Goal: Task Accomplishment & Management: Use online tool/utility

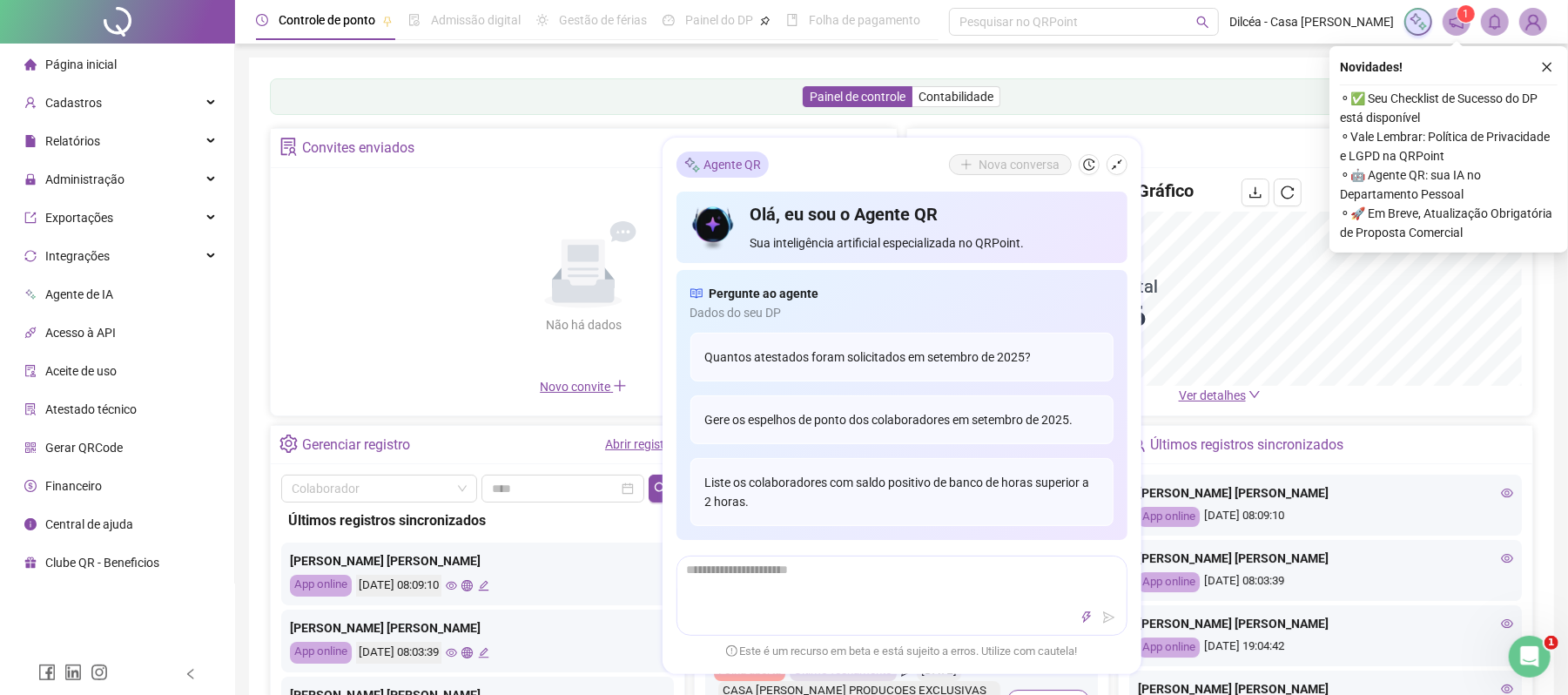
click at [1118, 161] on icon "shrink" at bounding box center [1116, 164] width 10 height 10
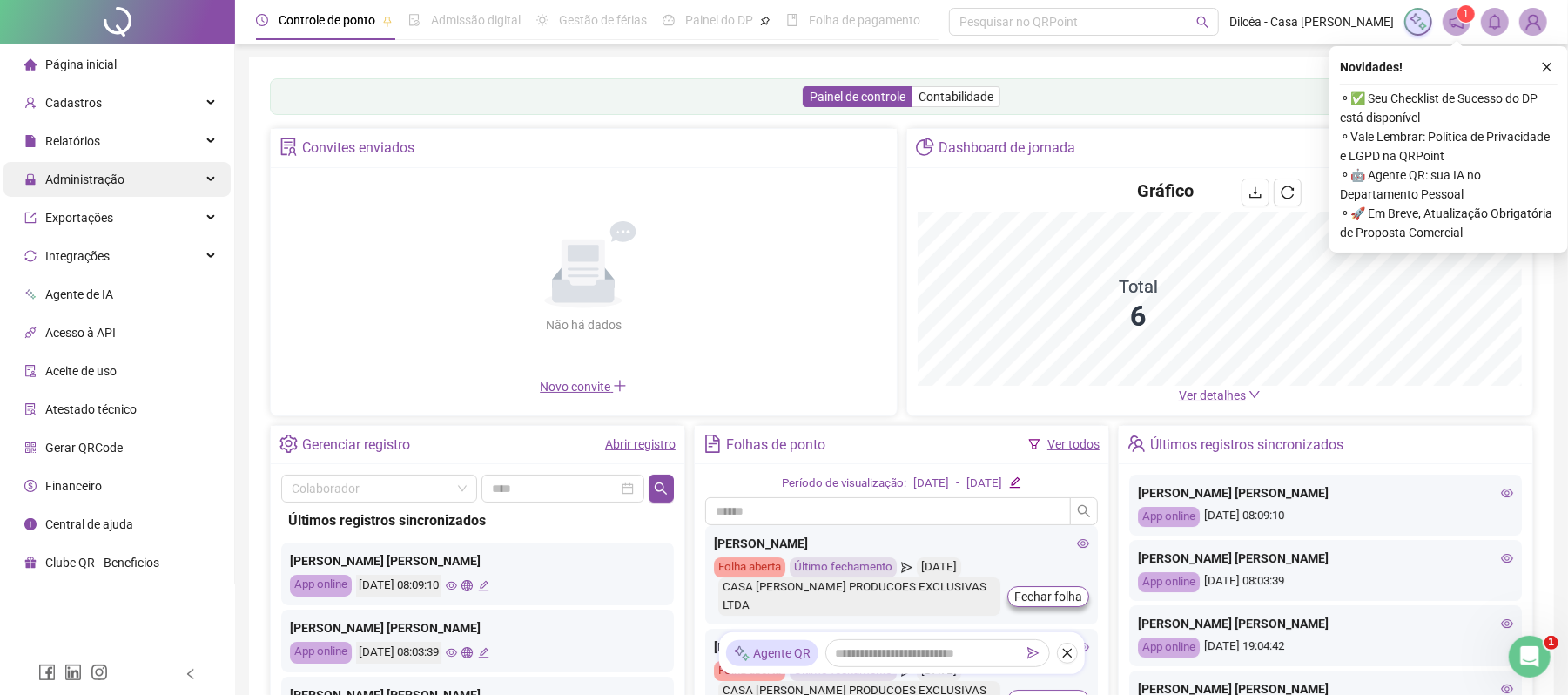
click at [98, 178] on span "Administração" at bounding box center [85, 179] width 79 height 14
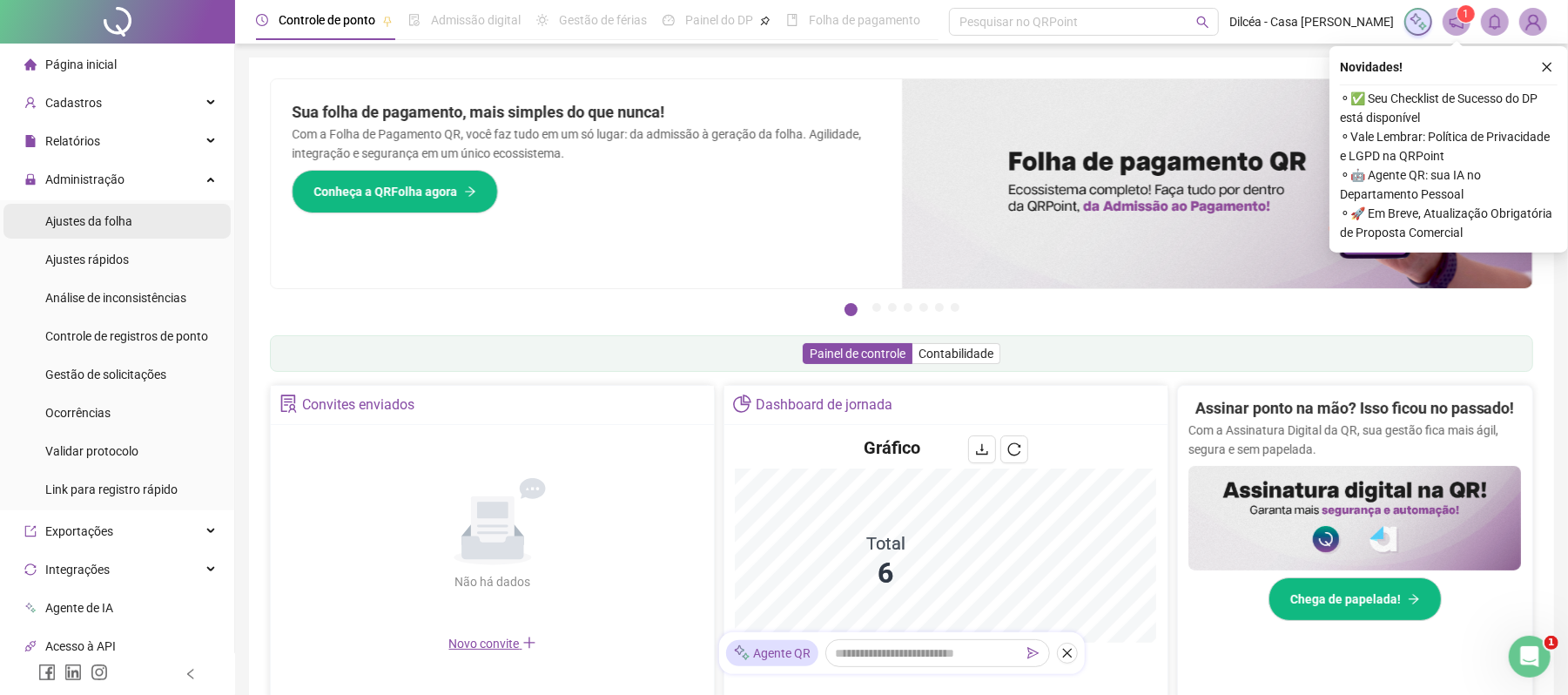
click at [87, 224] on span "Ajustes da folha" at bounding box center [89, 221] width 87 height 14
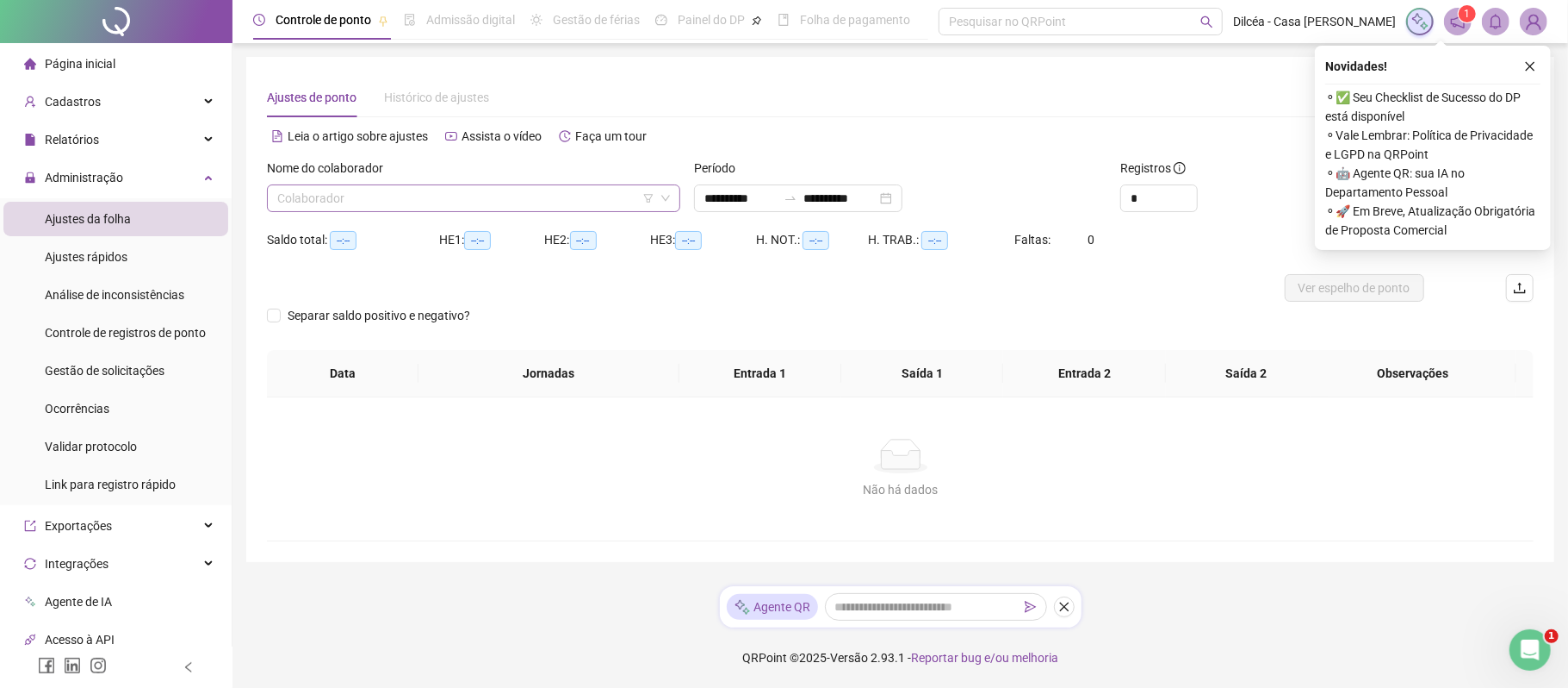
click at [424, 204] on input "search" at bounding box center [466, 198] width 377 height 26
click at [418, 198] on input "search" at bounding box center [466, 198] width 377 height 26
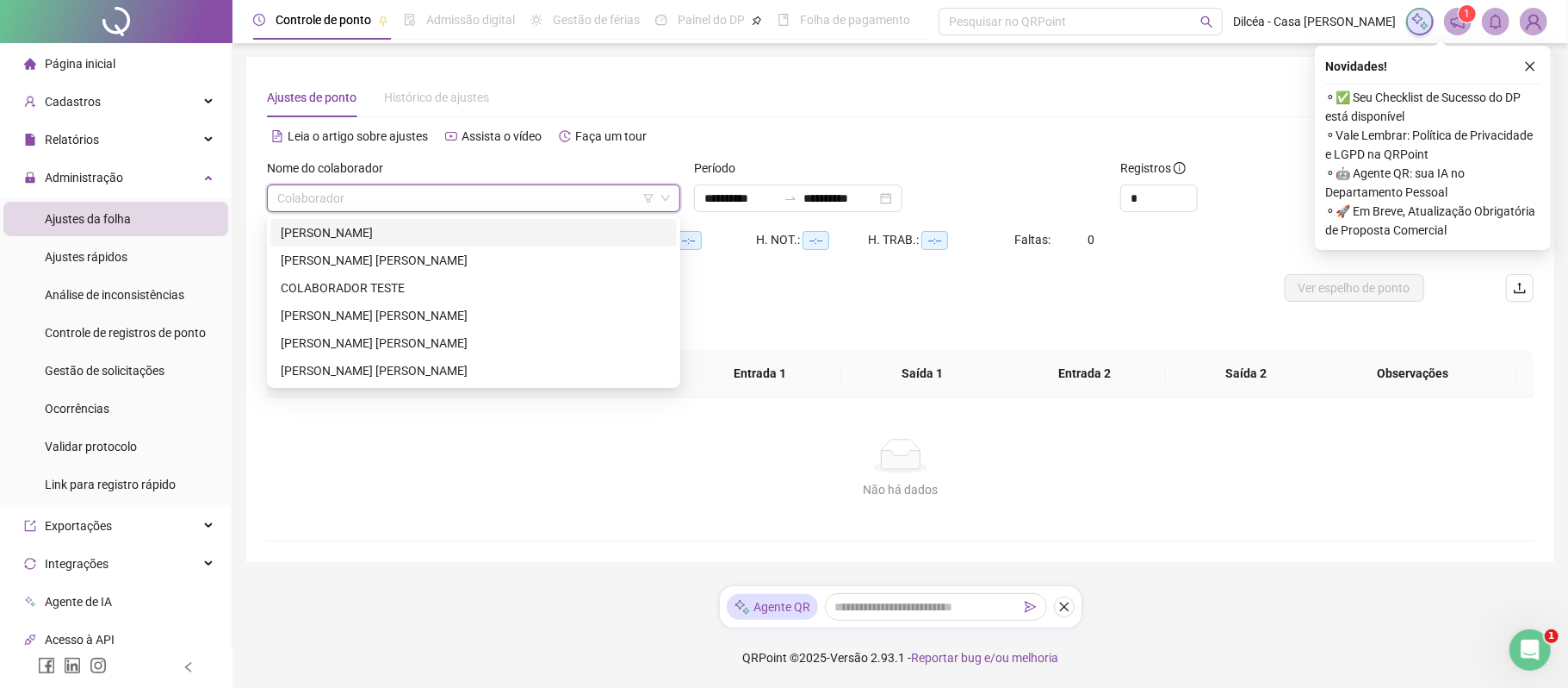
click at [404, 232] on div "[PERSON_NAME]" at bounding box center [473, 232] width 385 height 19
type input "**********"
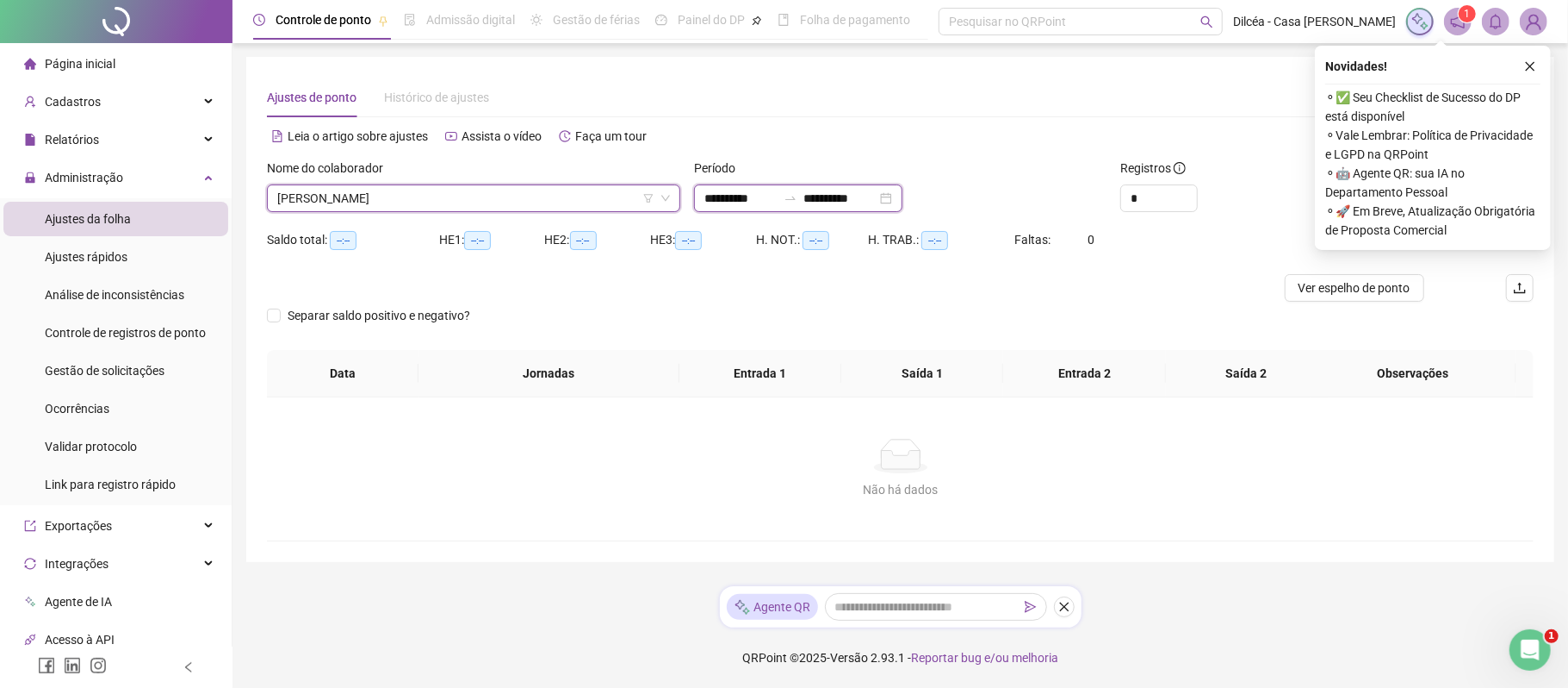
click at [732, 193] on input "**********" at bounding box center [740, 198] width 72 height 19
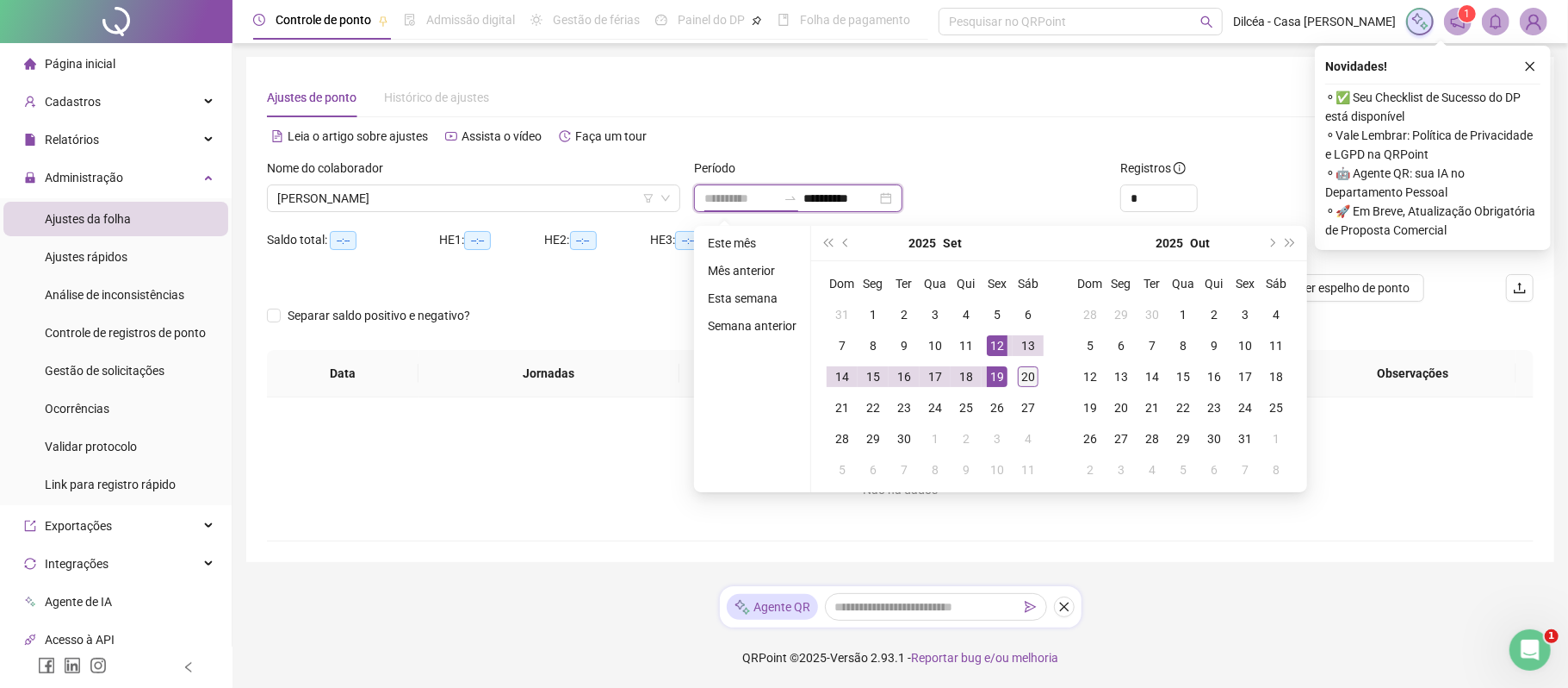
type input "**********"
click at [1027, 377] on div "20" at bounding box center [1028, 376] width 21 height 21
click at [1026, 377] on div "20" at bounding box center [1028, 376] width 21 height 21
type input "**********"
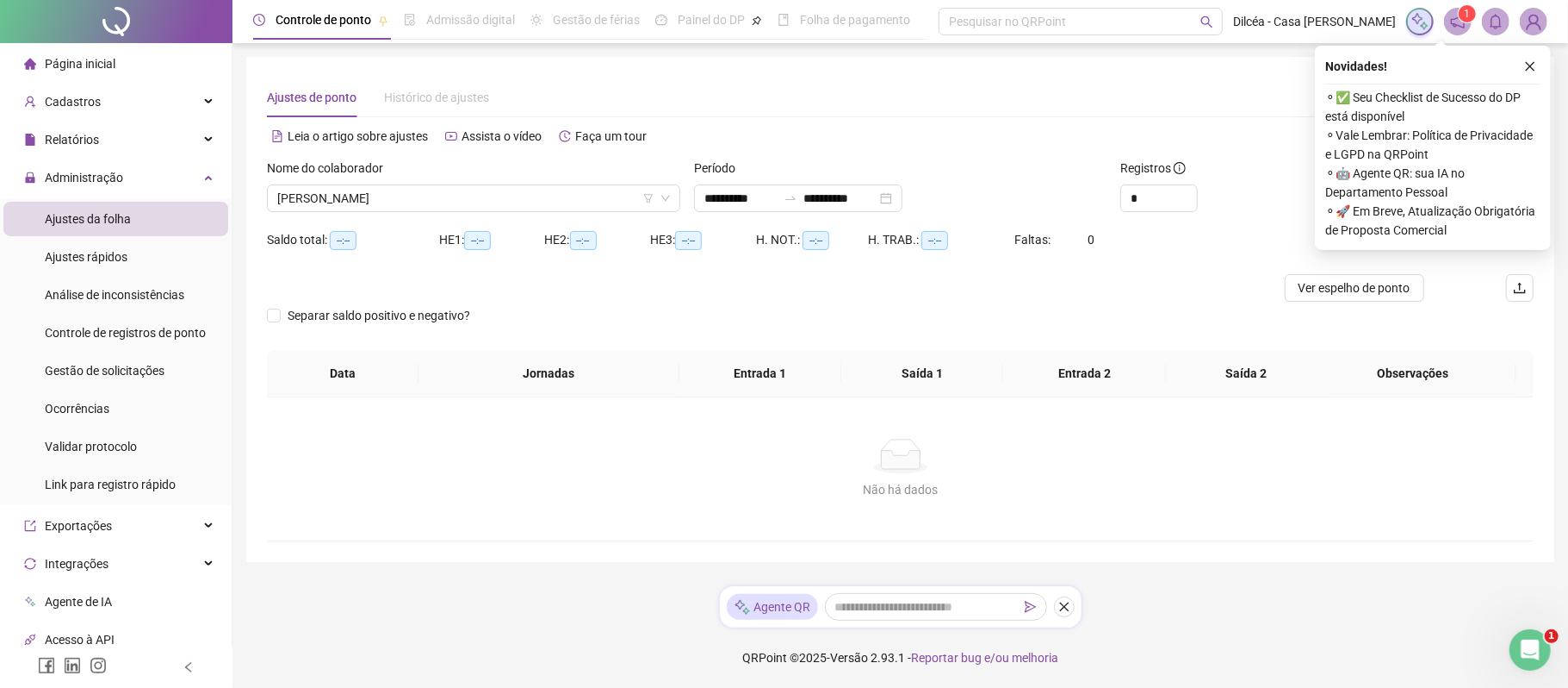
click at [1524, 64] on icon "close" at bounding box center [1530, 66] width 12 height 12
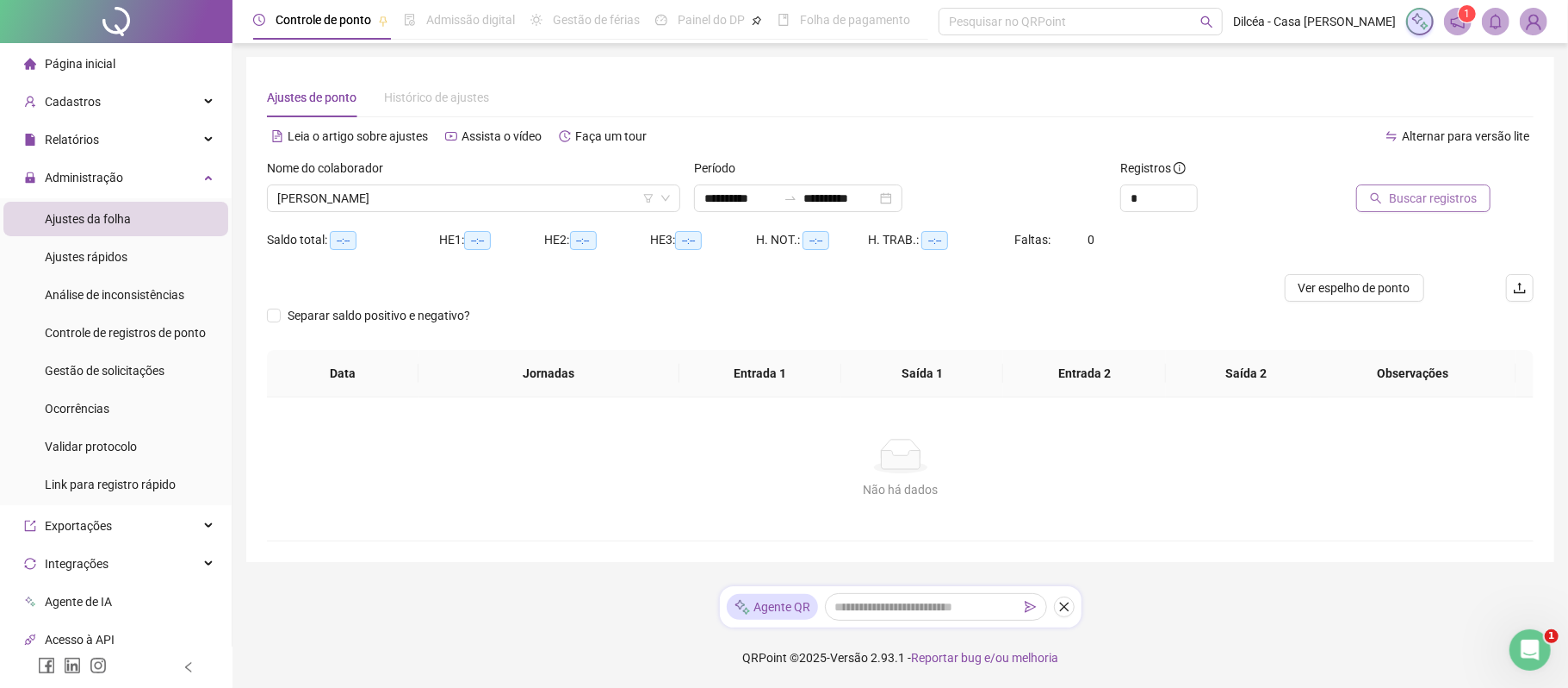
click at [1427, 187] on button "Buscar registros" at bounding box center [1423, 198] width 134 height 27
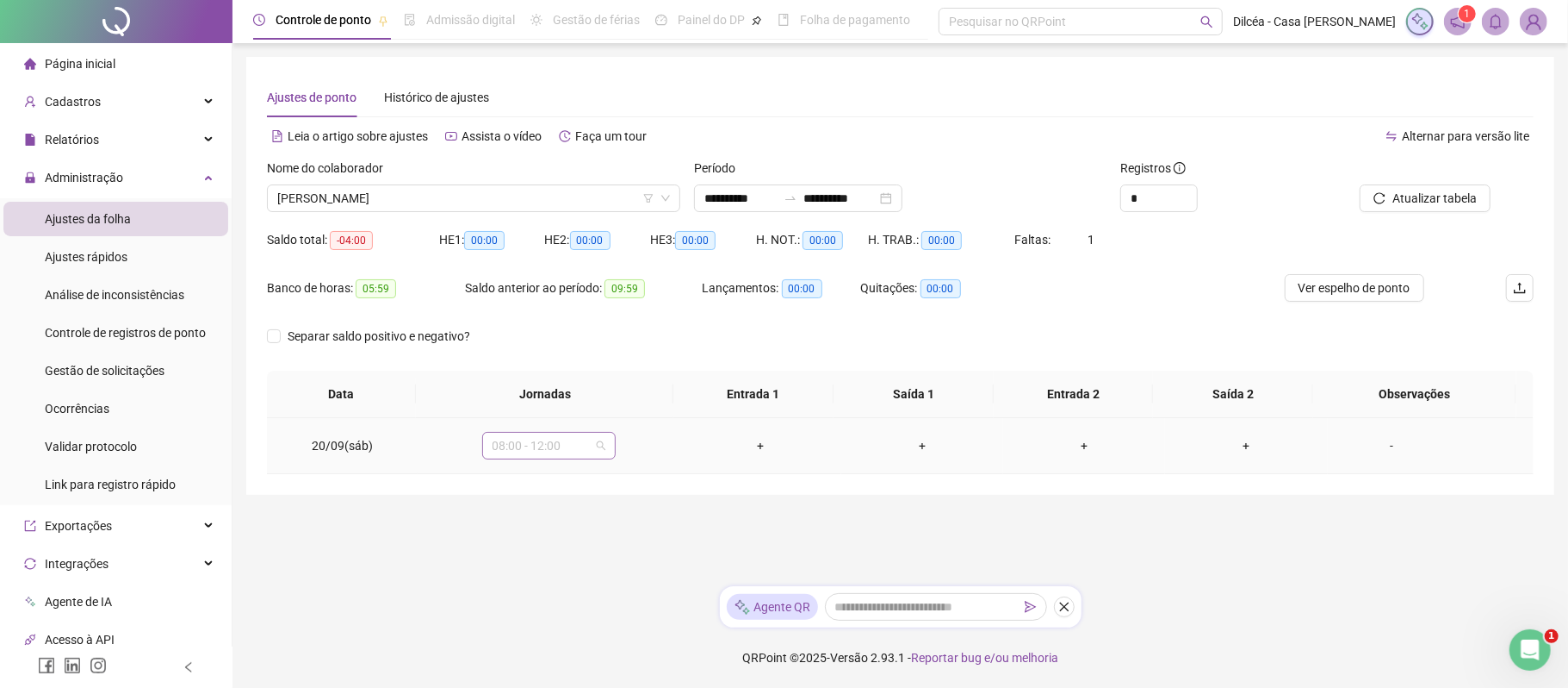
click at [593, 451] on span "08:00 - 12:00" at bounding box center [549, 445] width 113 height 26
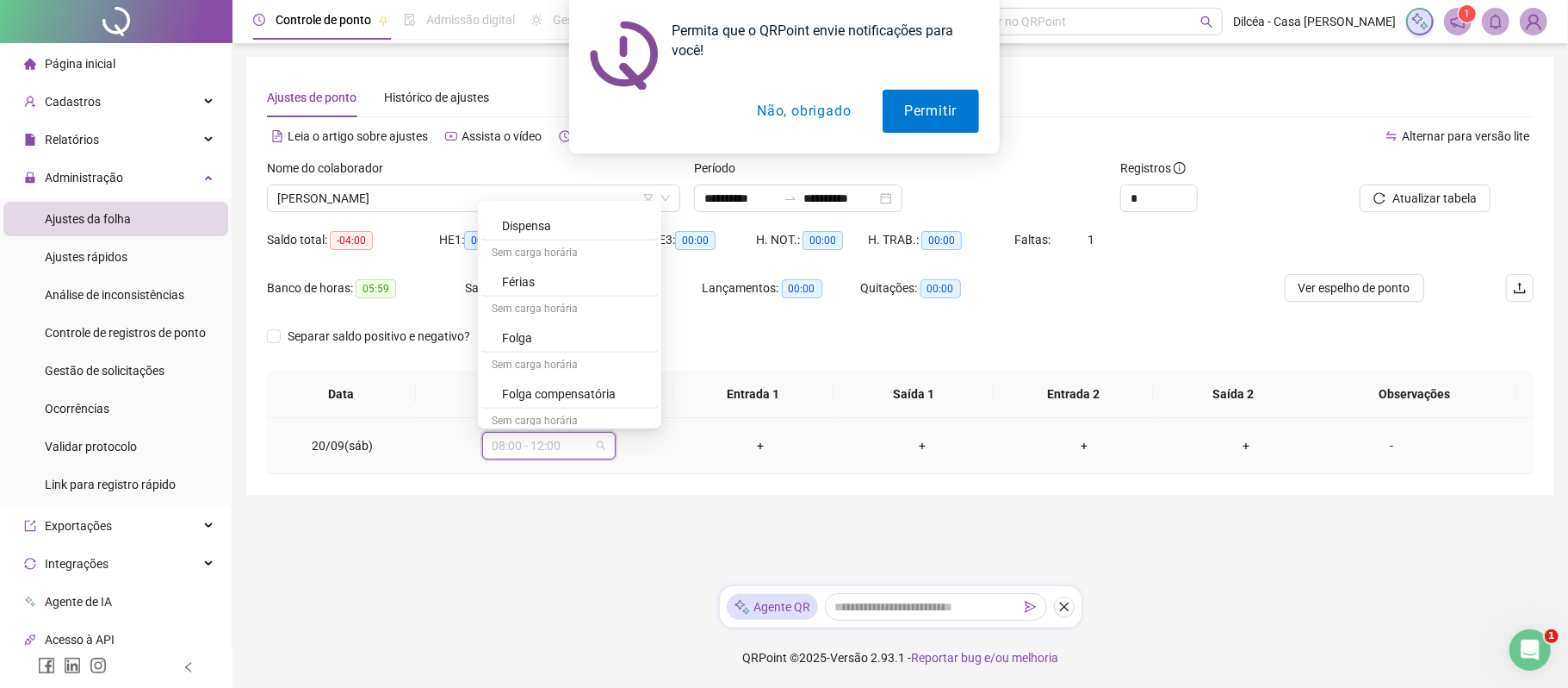
scroll to position [849, 0]
click at [577, 350] on div "Folga compensatória" at bounding box center [574, 354] width 145 height 19
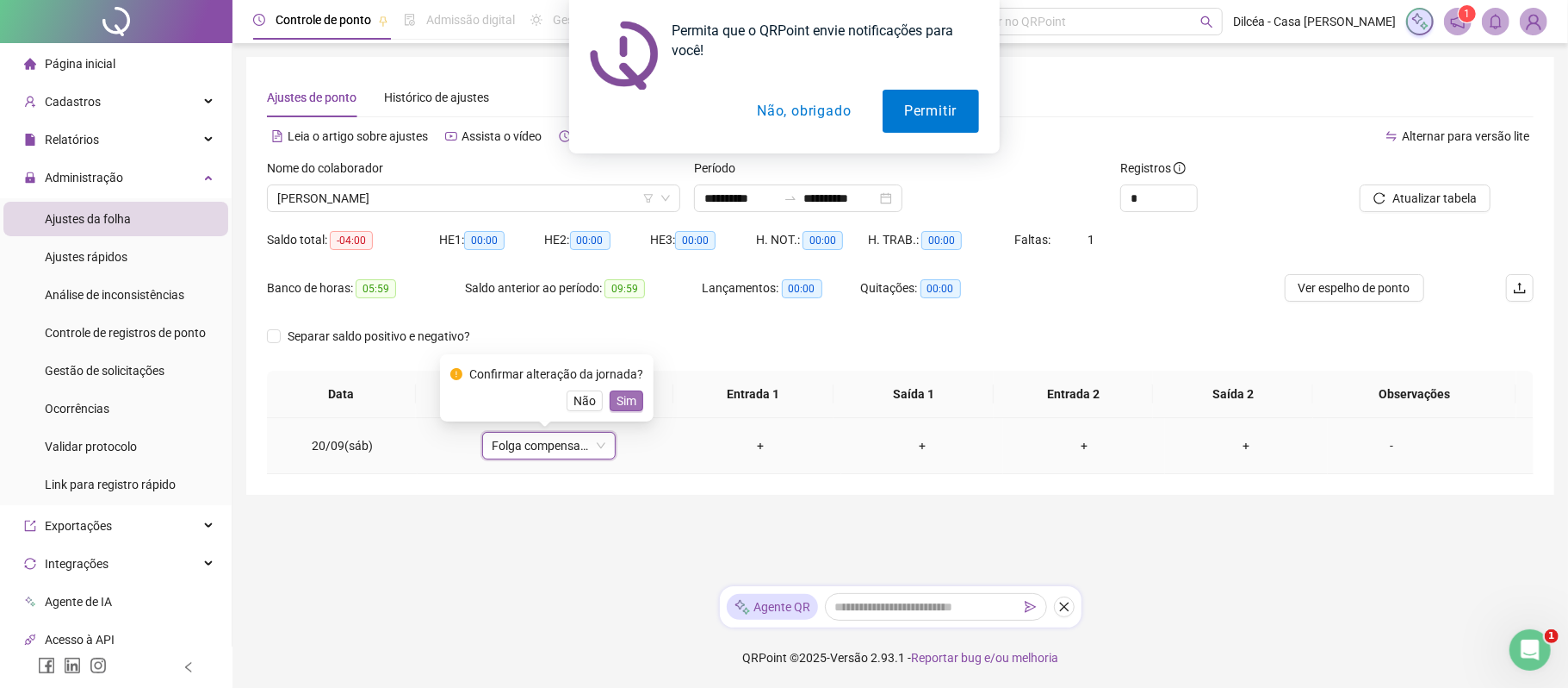
click at [618, 400] on span "Sim" at bounding box center [626, 400] width 20 height 19
click at [801, 99] on button "Não, obrigado" at bounding box center [804, 111] width 137 height 43
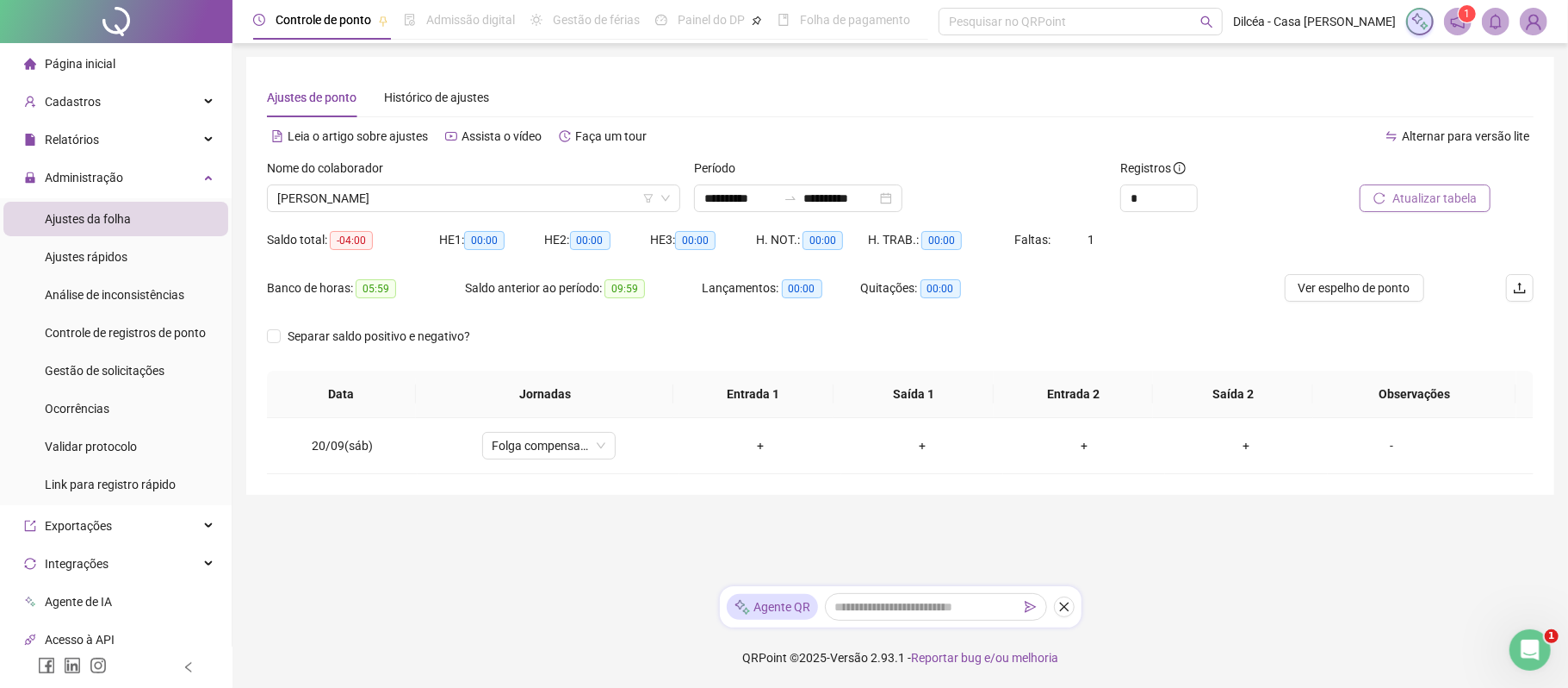
click at [1434, 193] on span "Atualizar tabela" at bounding box center [1435, 198] width 84 height 19
click at [469, 197] on span "[PERSON_NAME]" at bounding box center [474, 198] width 393 height 26
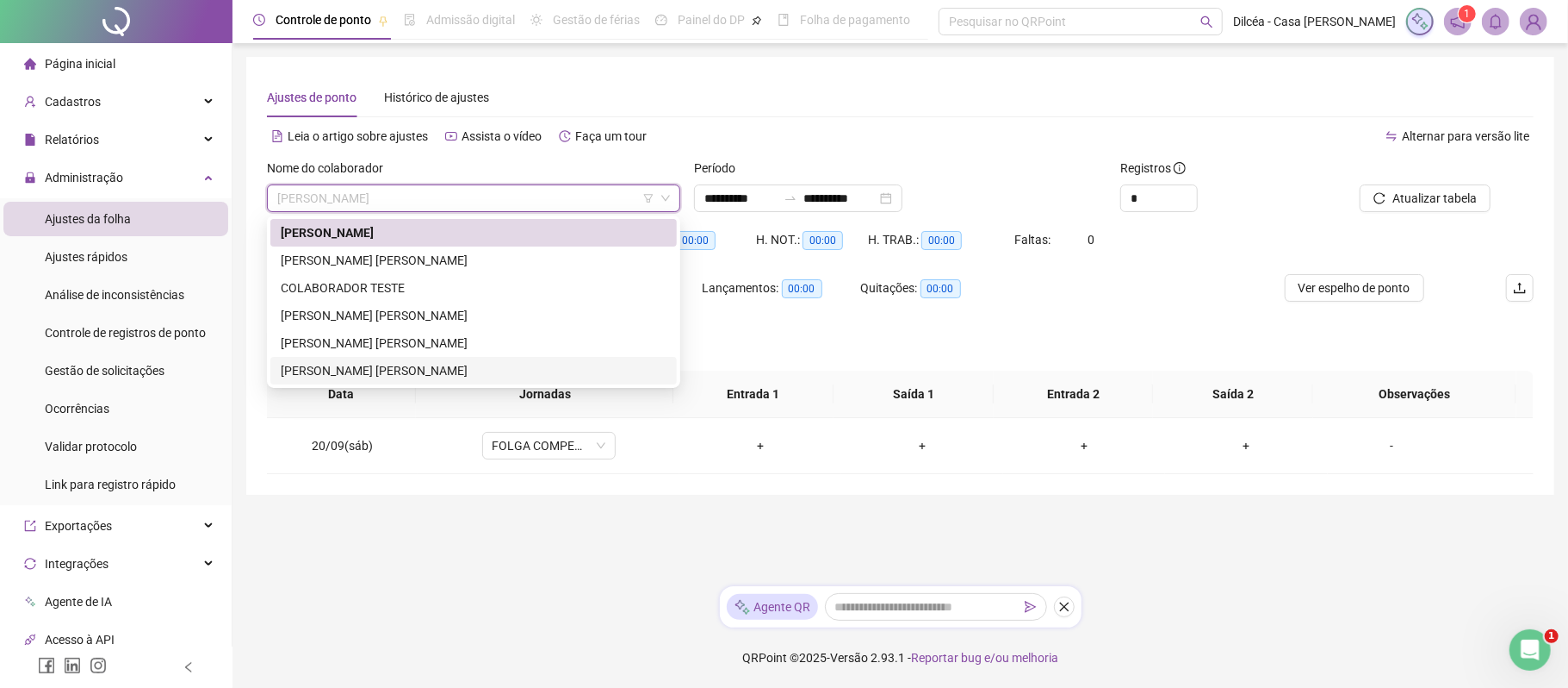
click at [359, 363] on div "[PERSON_NAME] [PERSON_NAME]" at bounding box center [473, 370] width 385 height 19
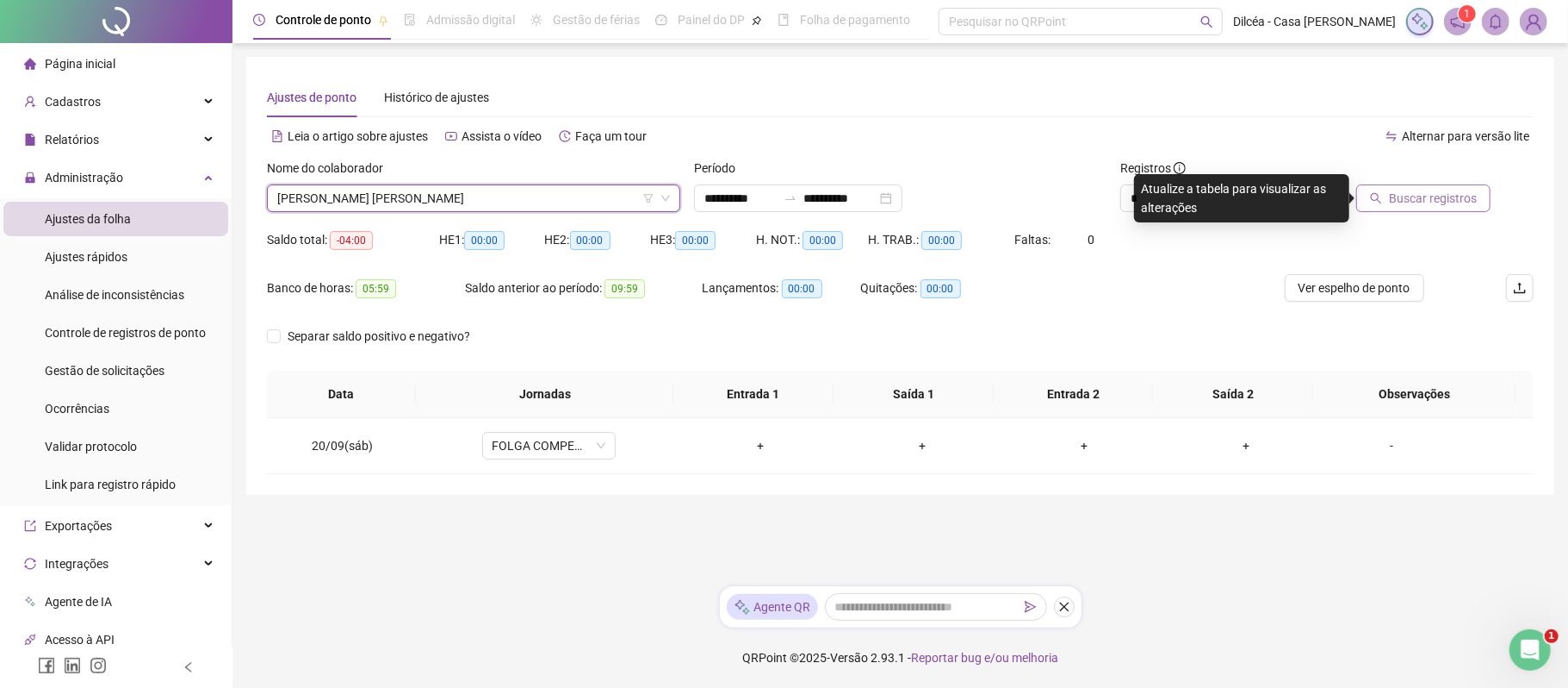
click at [1379, 204] on icon "search" at bounding box center [1375, 197] width 12 height 12
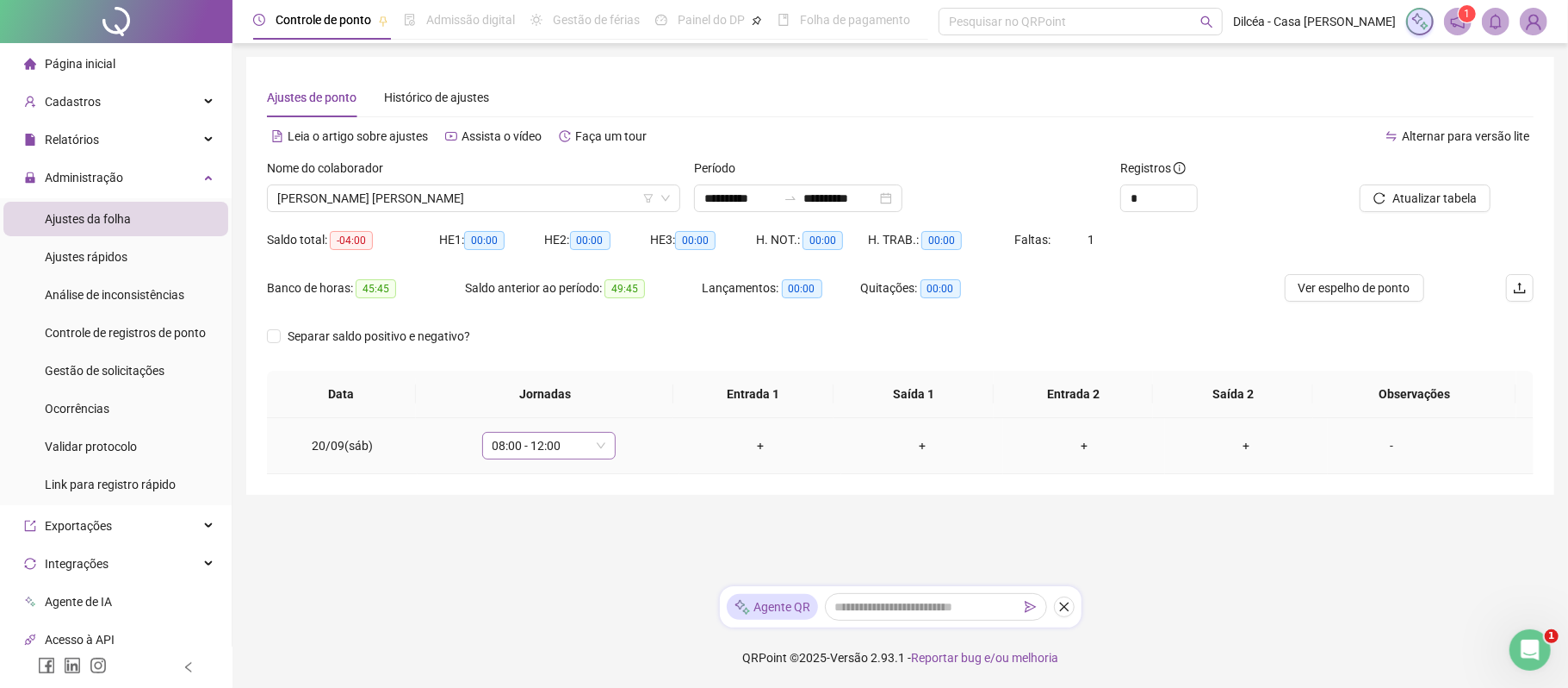
click at [582, 450] on span "08:00 - 12:00" at bounding box center [549, 445] width 113 height 26
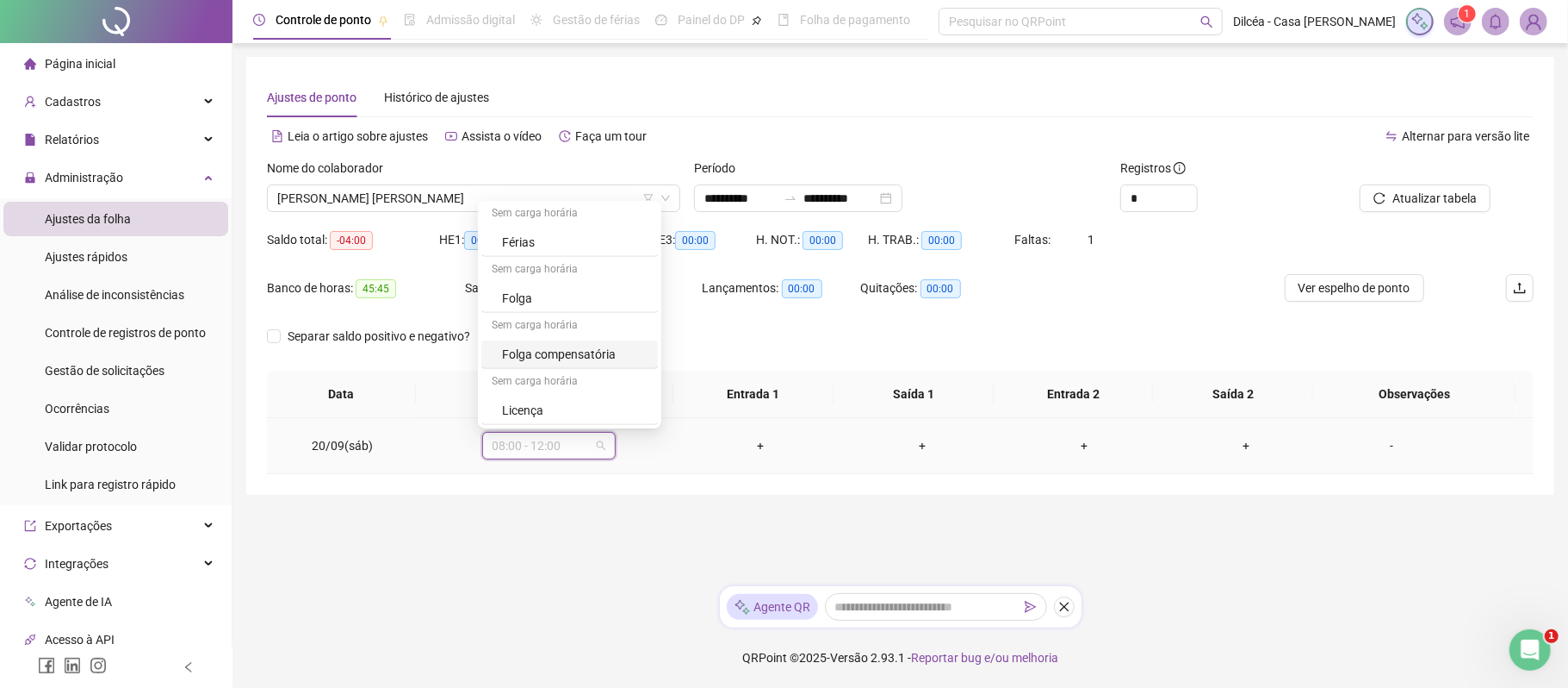
click at [568, 355] on div "Folga compensatória" at bounding box center [574, 354] width 145 height 19
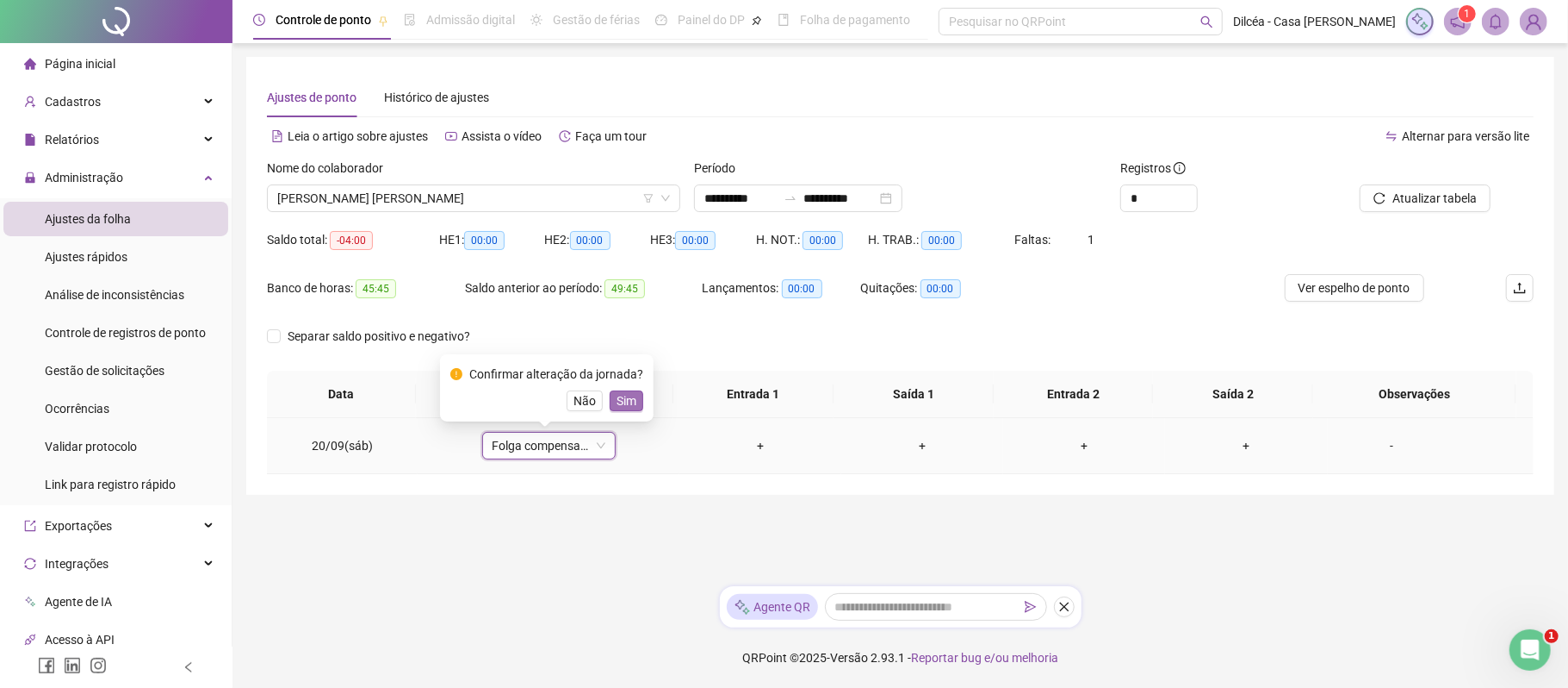
click at [622, 400] on span "Sim" at bounding box center [626, 400] width 20 height 19
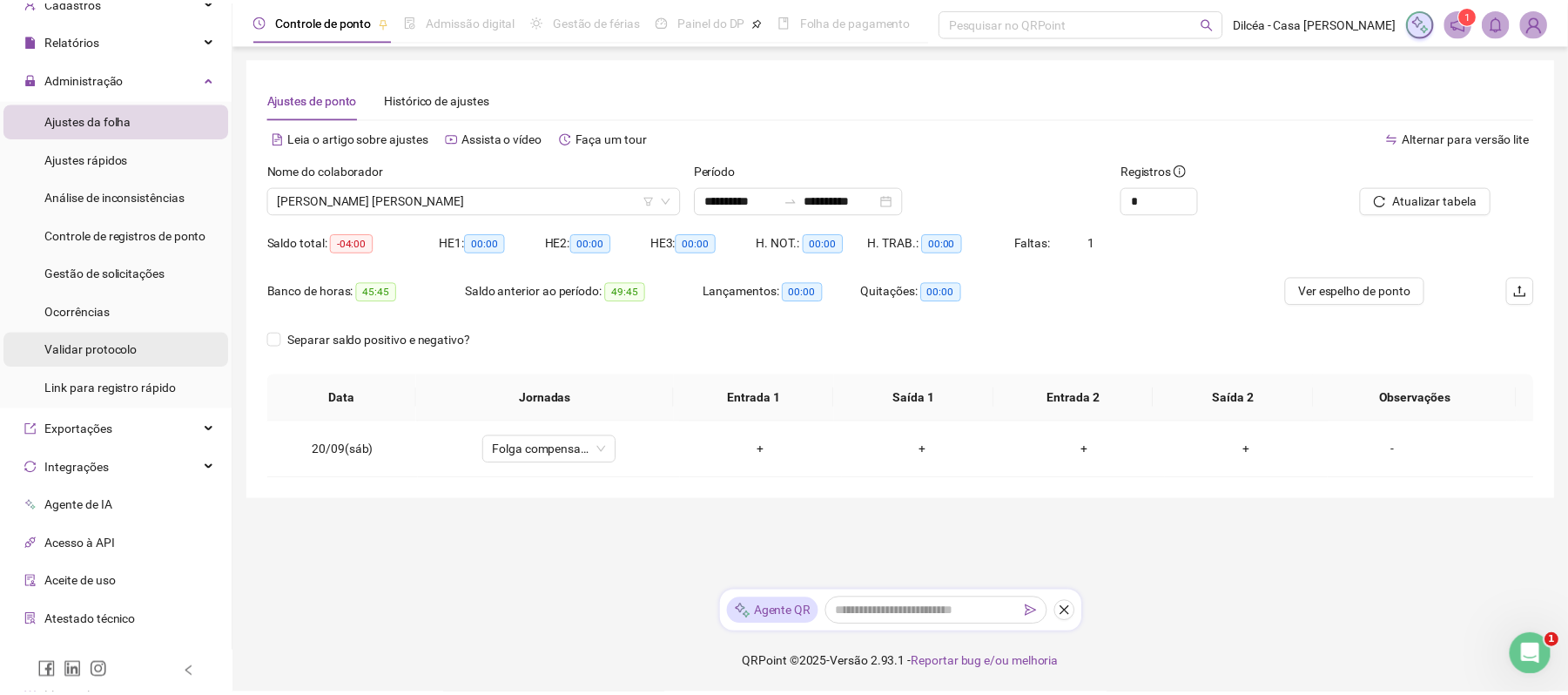
scroll to position [0, 0]
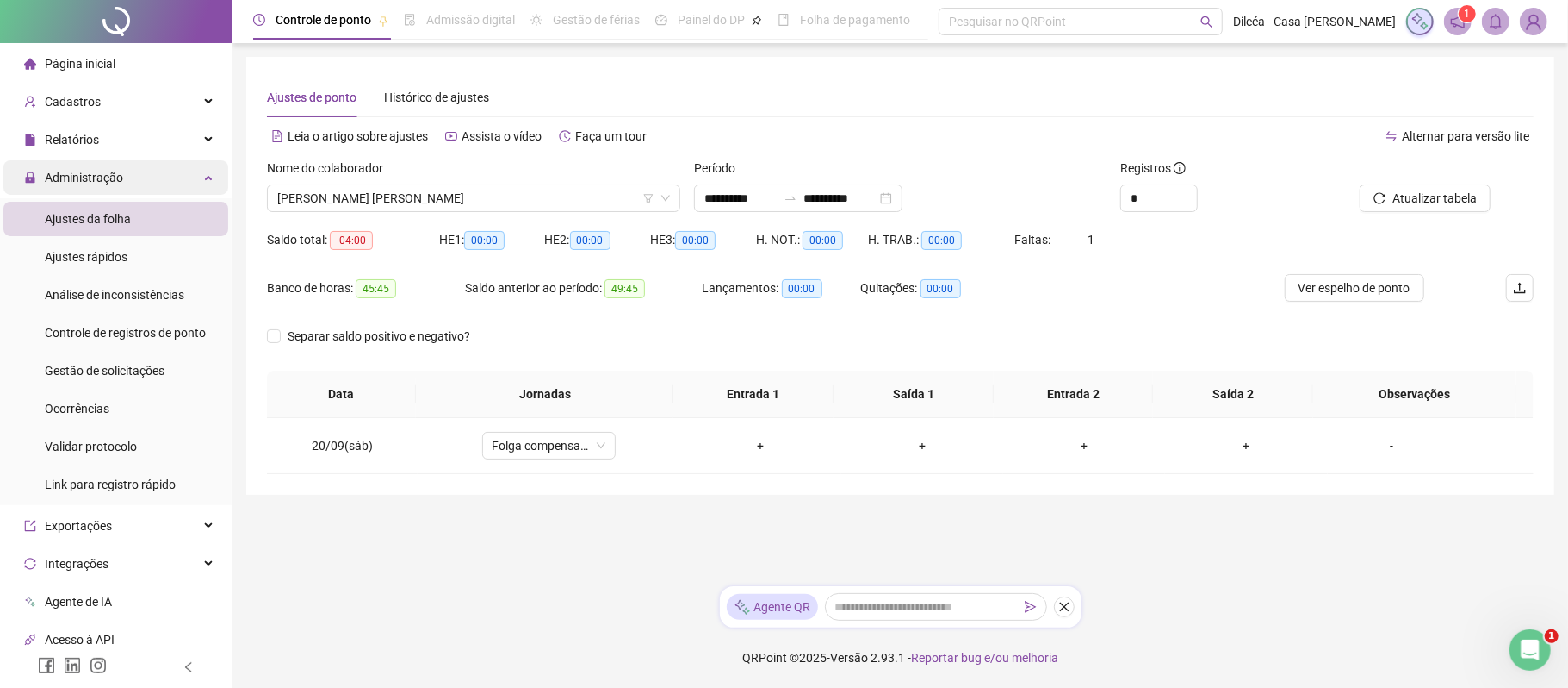
click at [97, 165] on span "Administração" at bounding box center [73, 177] width 99 height 35
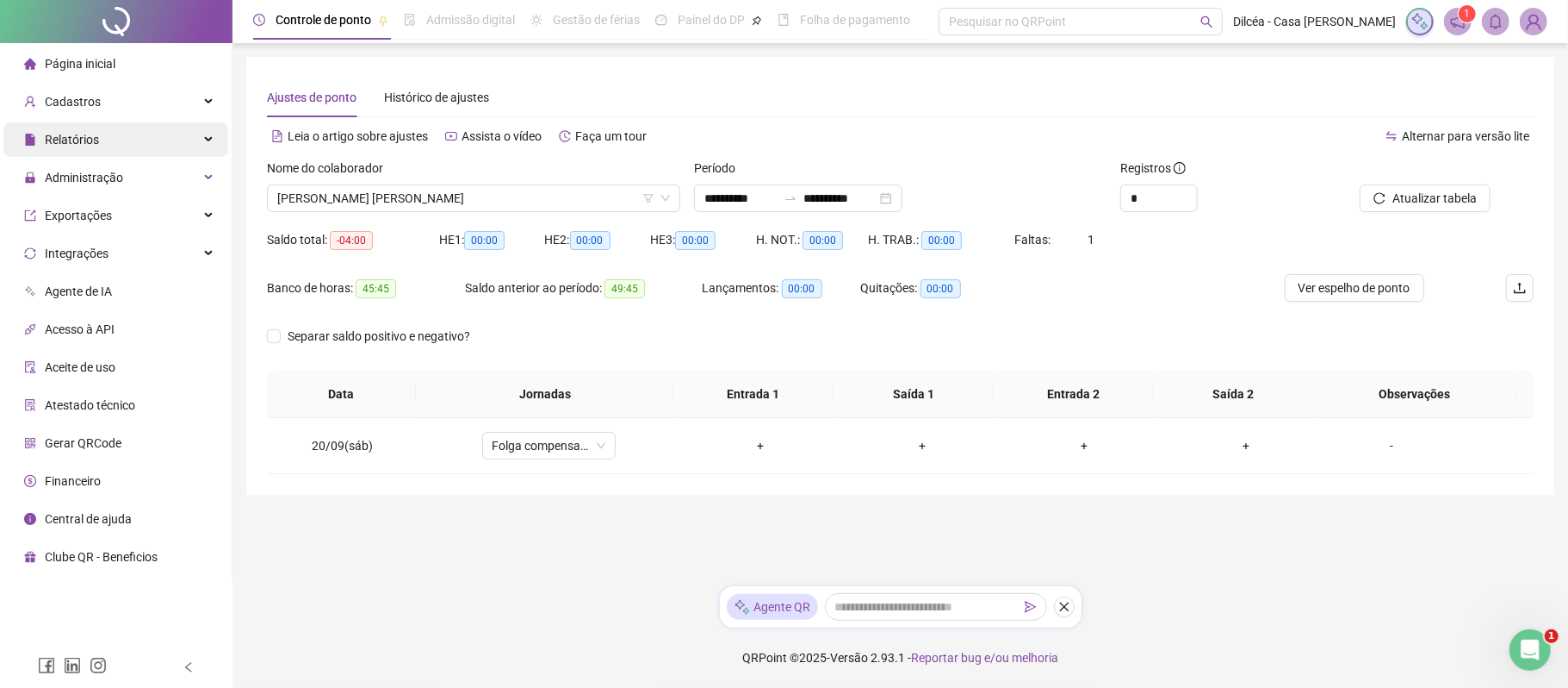
click at [100, 140] on div "Relatórios" at bounding box center [116, 140] width 225 height 35
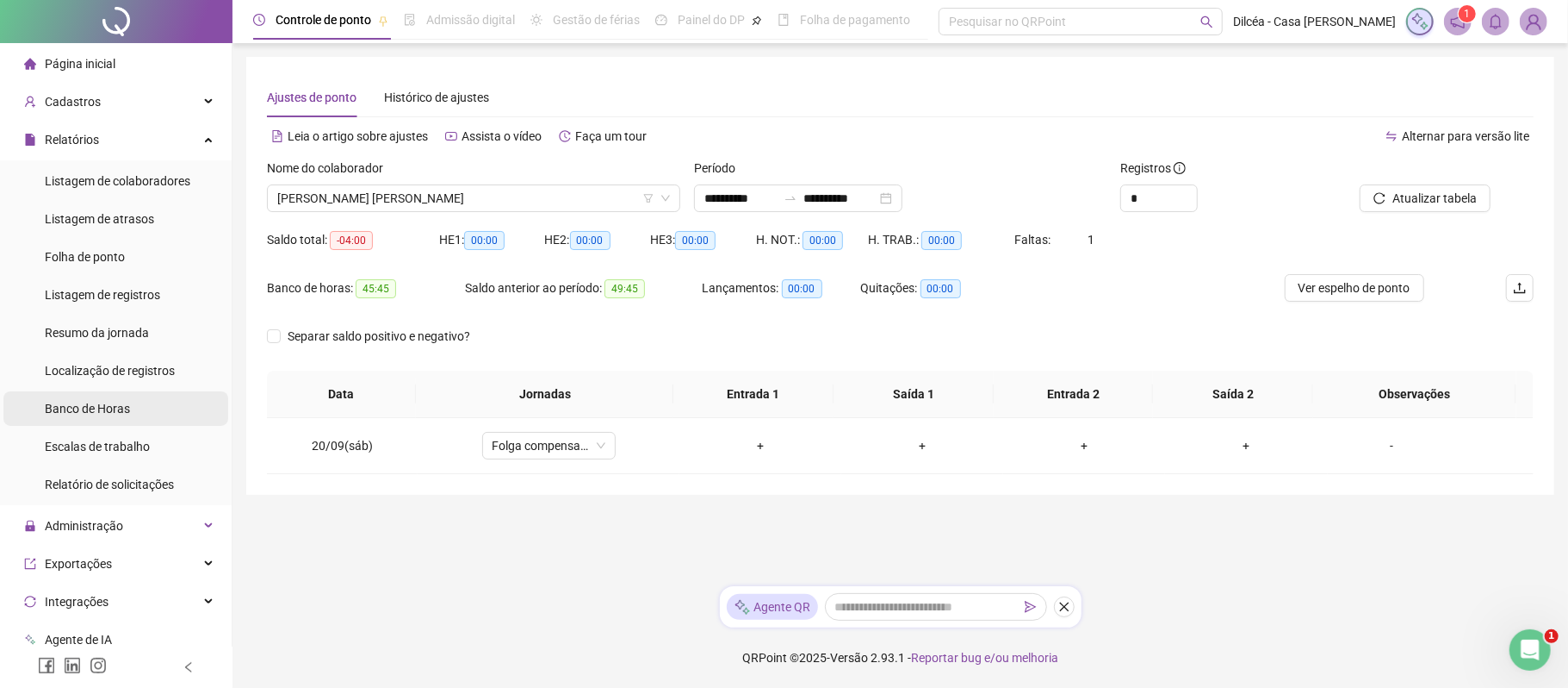
click at [100, 410] on span "Banco de Horas" at bounding box center [87, 408] width 85 height 14
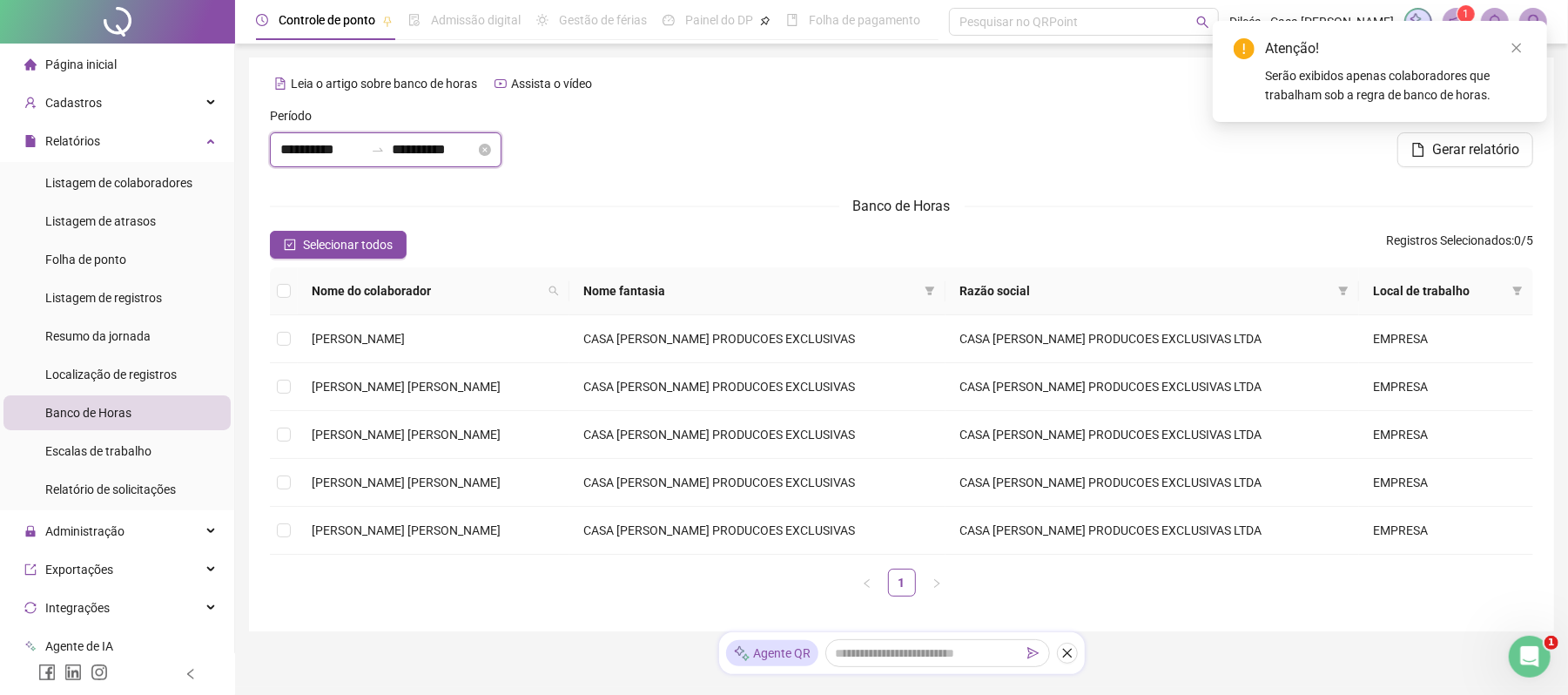
click at [312, 154] on input "**********" at bounding box center [322, 150] width 84 height 21
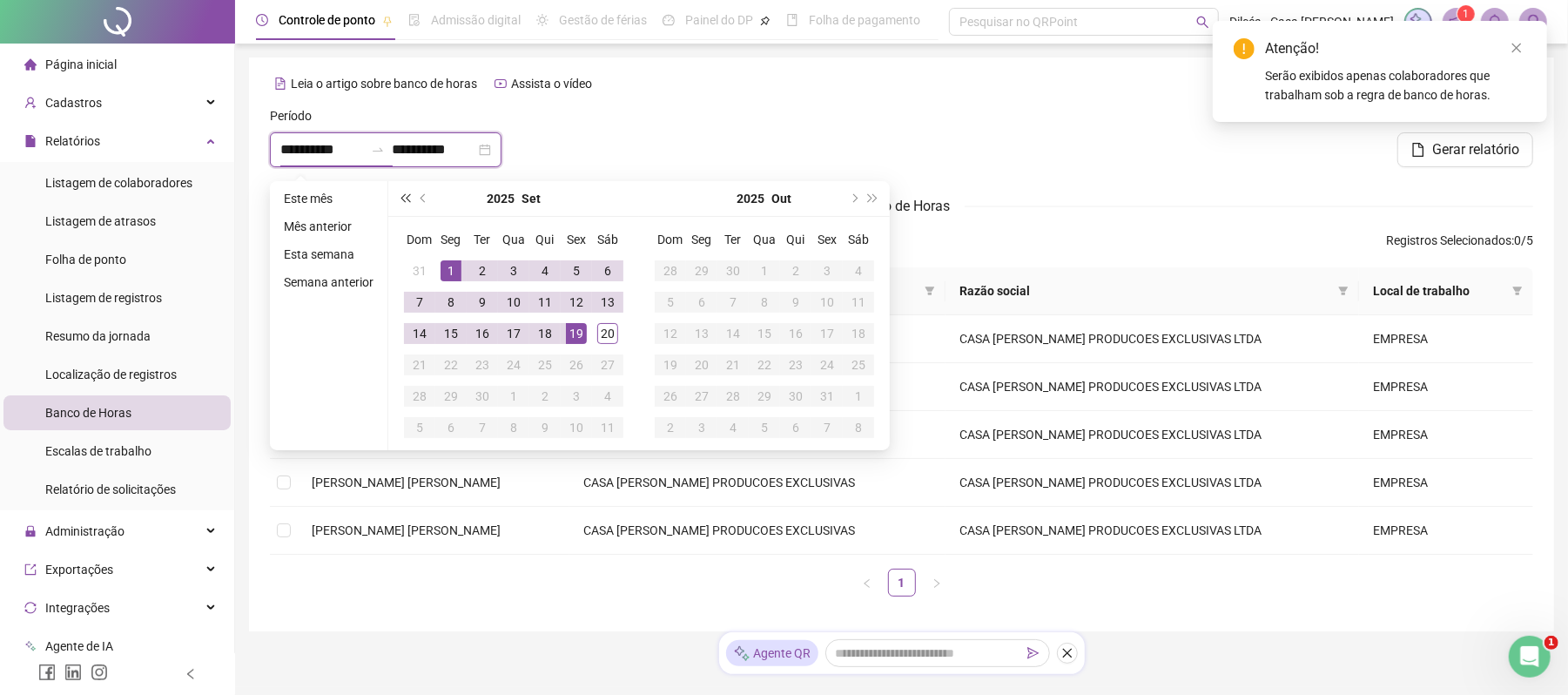
type input "**********"
click at [416, 191] on button "prev-year" at bounding box center [424, 198] width 19 height 35
click at [416, 192] on button "prev-year" at bounding box center [424, 198] width 19 height 35
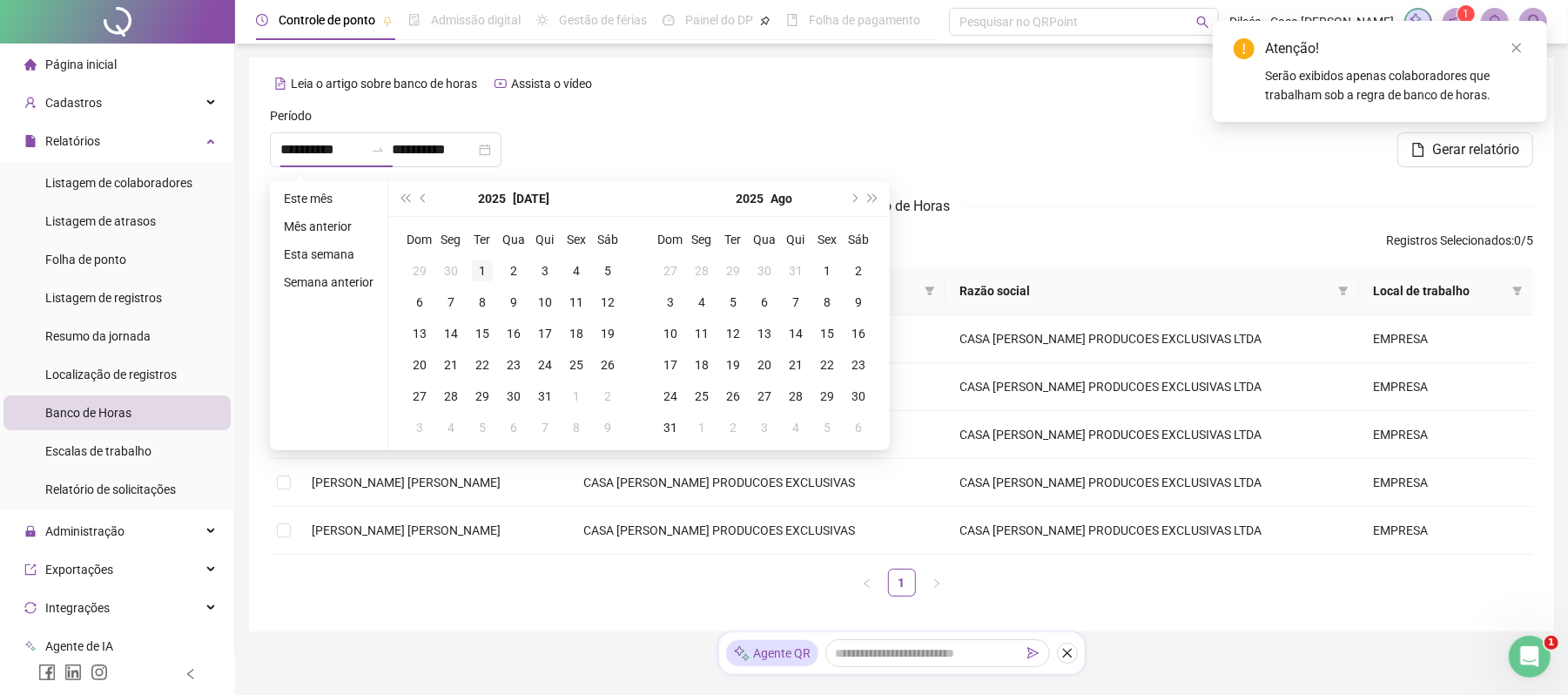
type input "**********"
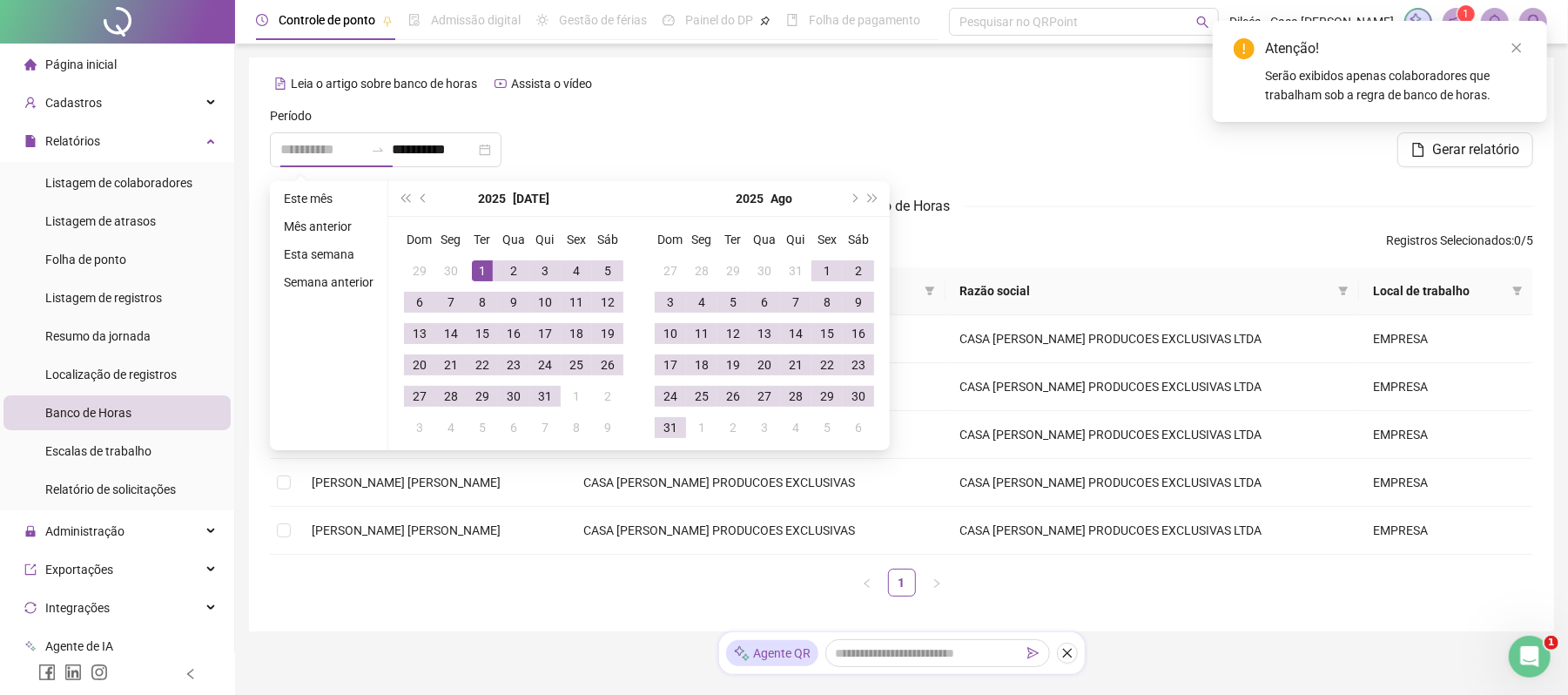
click at [485, 261] on div "1" at bounding box center [482, 270] width 21 height 21
click at [855, 195] on button "next-year" at bounding box center [853, 198] width 19 height 35
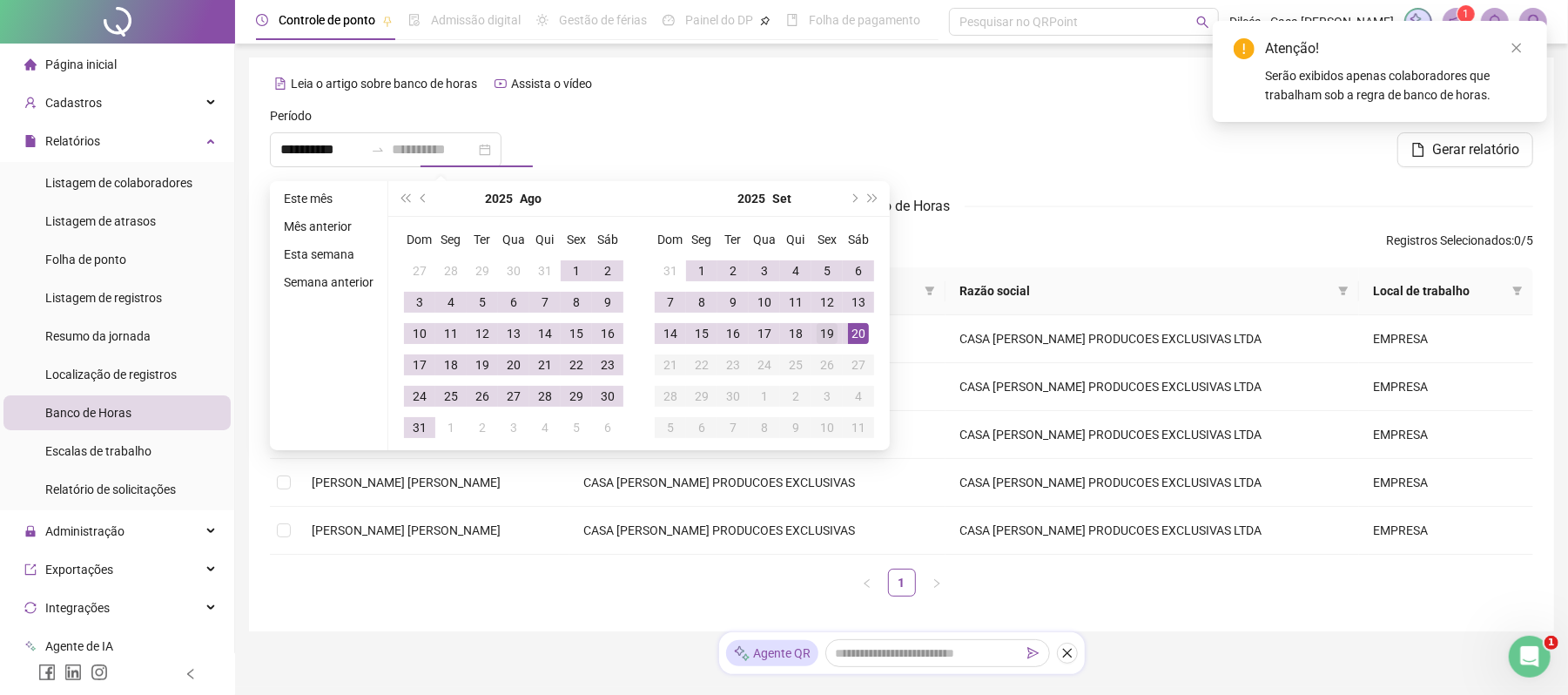
type input "**********"
click at [837, 331] on td "19" at bounding box center [827, 333] width 31 height 31
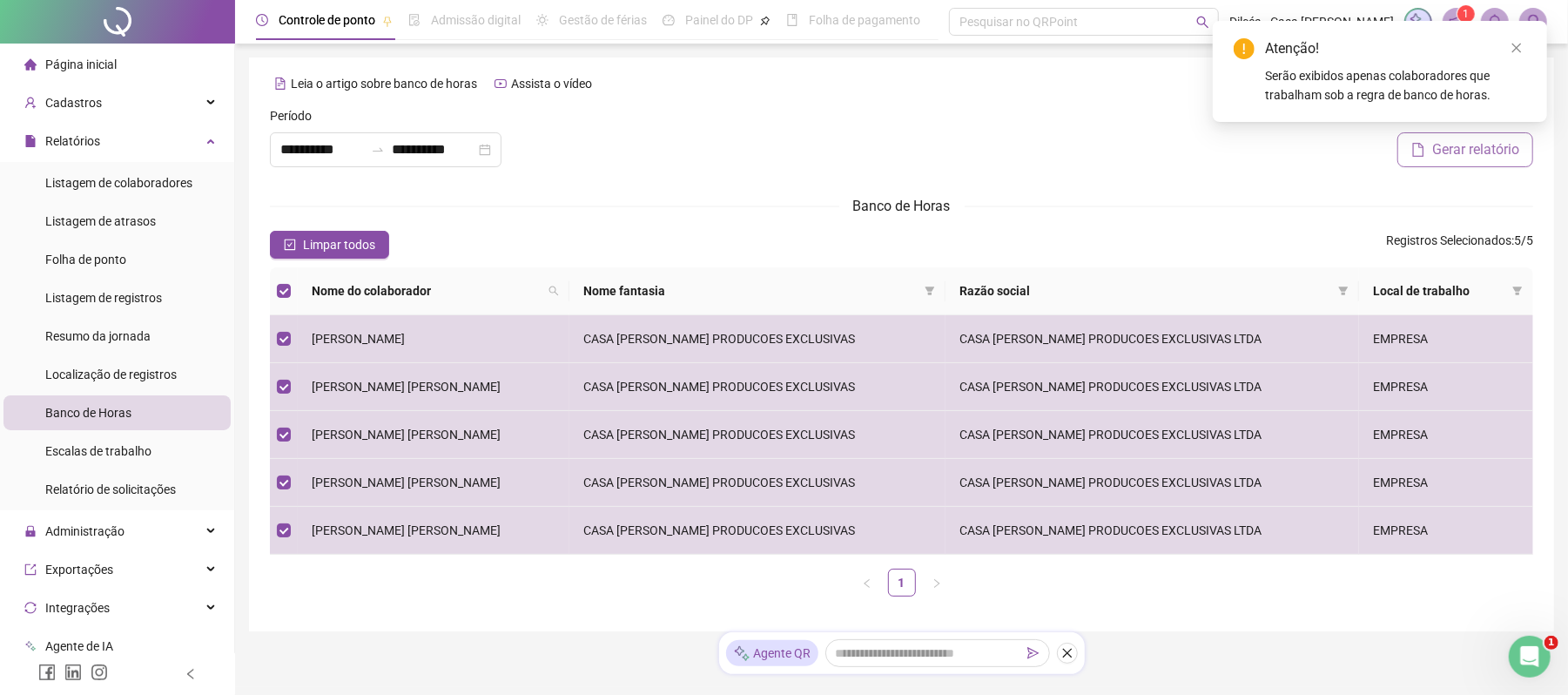
click at [1437, 150] on span "Gerar relatório" at bounding box center [1476, 150] width 87 height 21
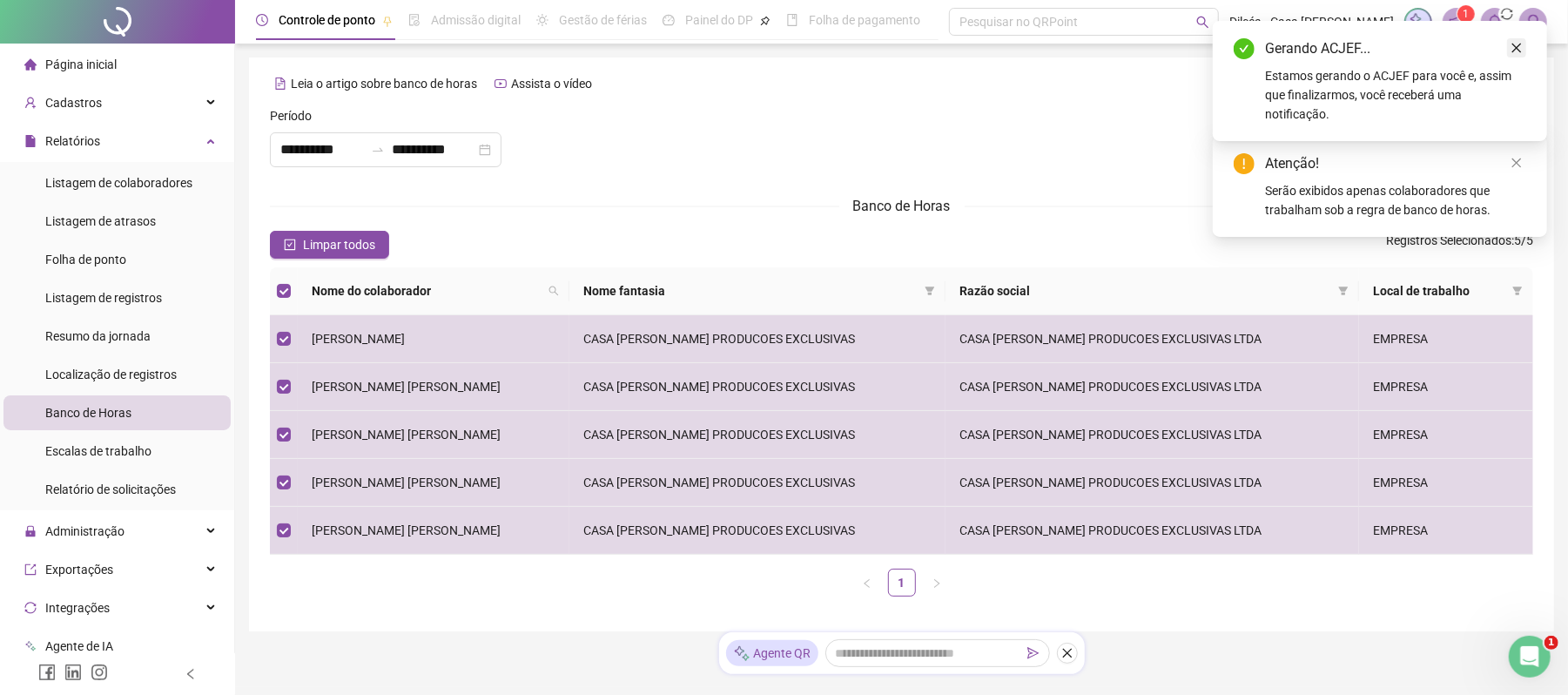
click at [1515, 51] on icon "close" at bounding box center [1516, 47] width 12 height 12
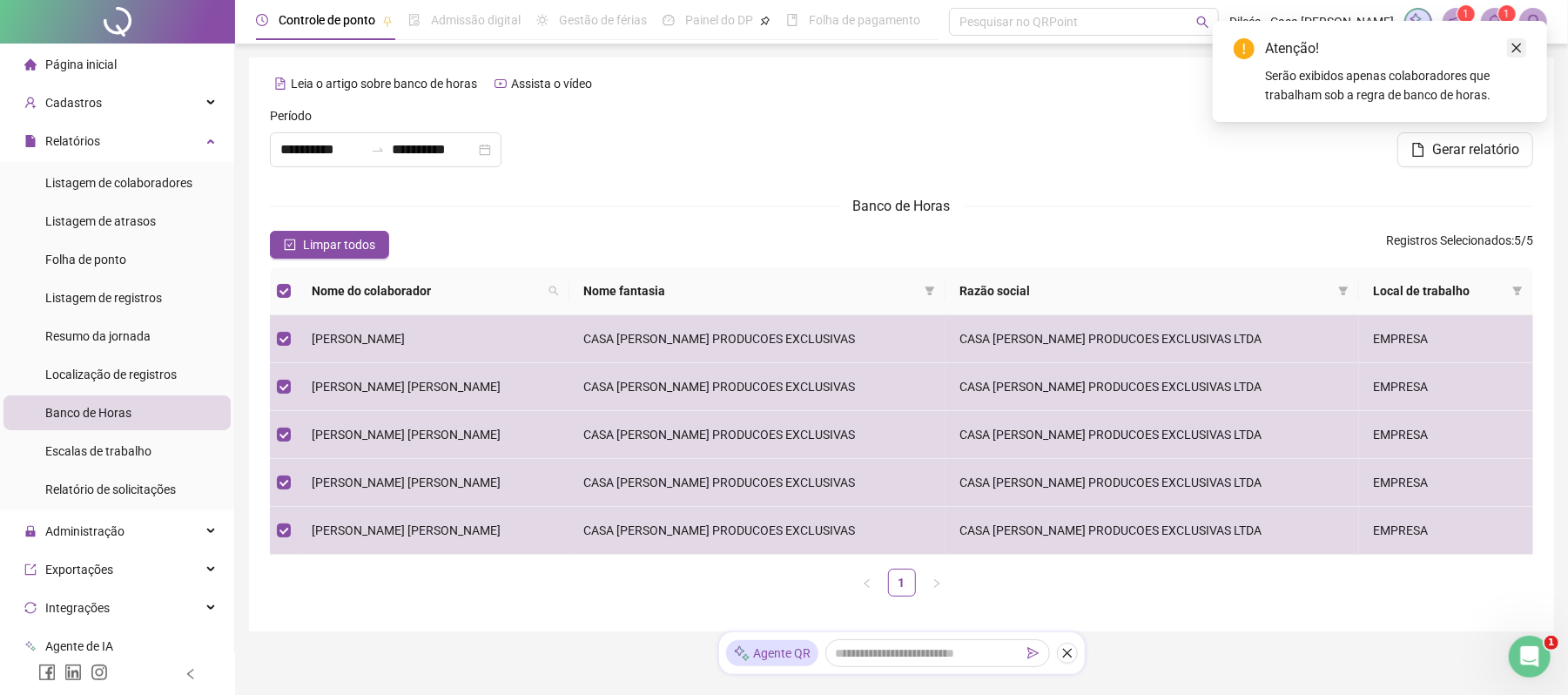
click at [1515, 51] on icon "close" at bounding box center [1516, 47] width 12 height 12
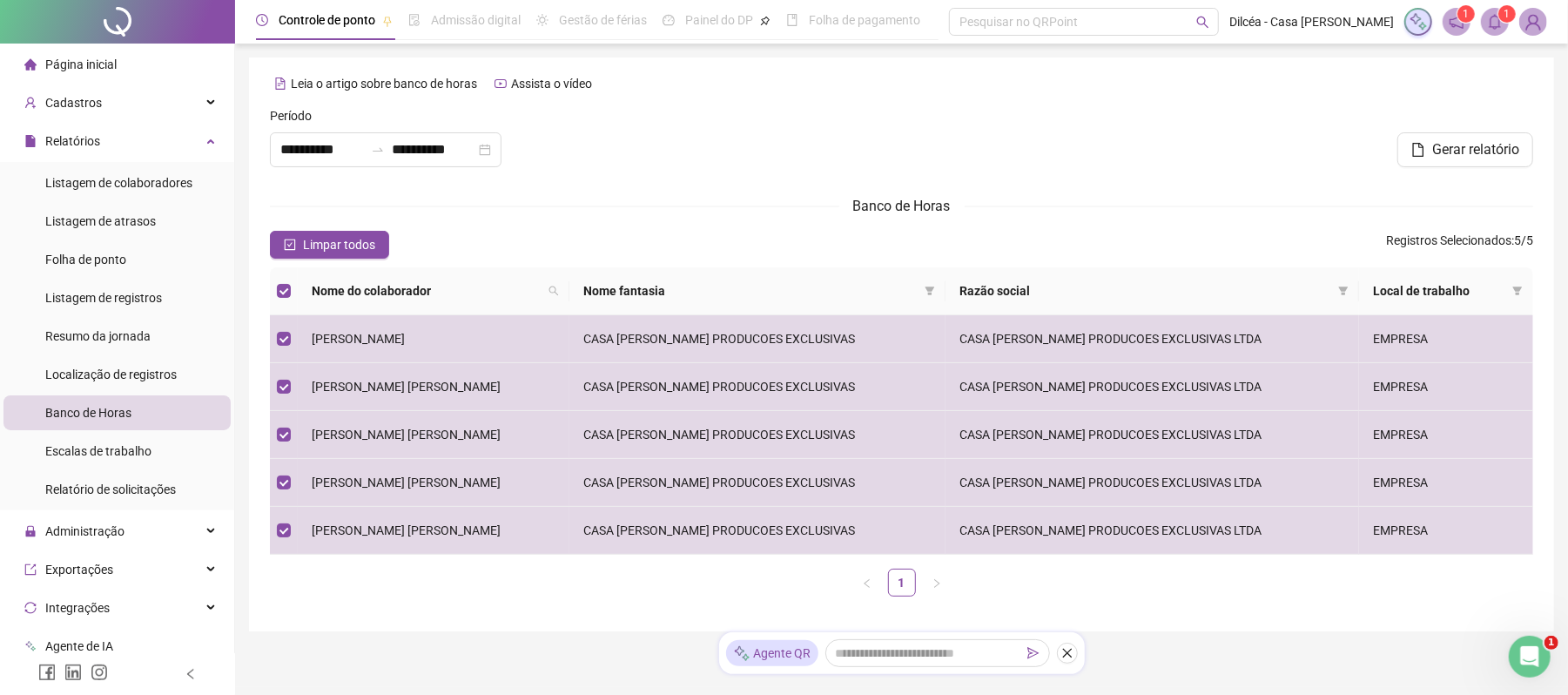
click at [1502, 21] on sup "1" at bounding box center [1507, 14] width 18 height 18
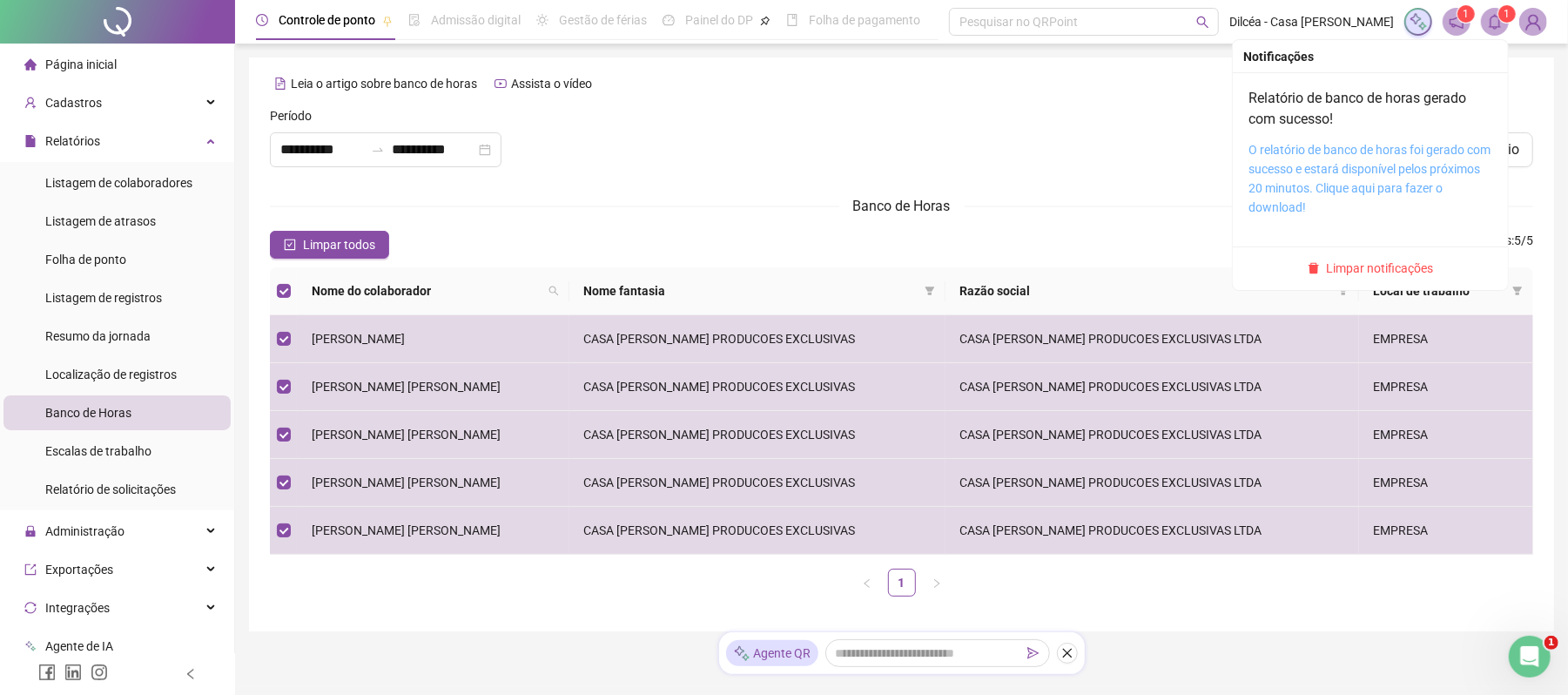
click at [1363, 153] on link "O relatório de banco de horas foi gerado com sucesso e estará disponível pelos …" at bounding box center [1369, 178] width 242 height 71
